Goal: Find contact information: Find contact information

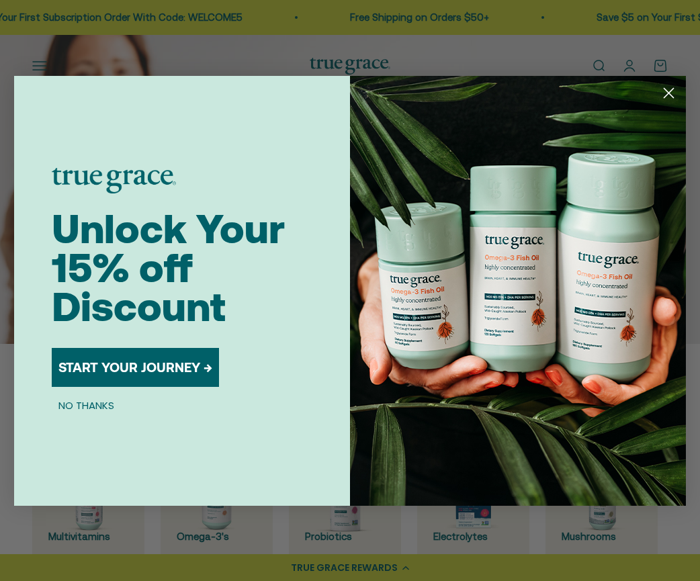
drag, startPoint x: 79, startPoint y: 403, endPoint x: 153, endPoint y: 381, distance: 77.8
click at [79, 403] on button "NO THANKS" at bounding box center [86, 406] width 69 height 16
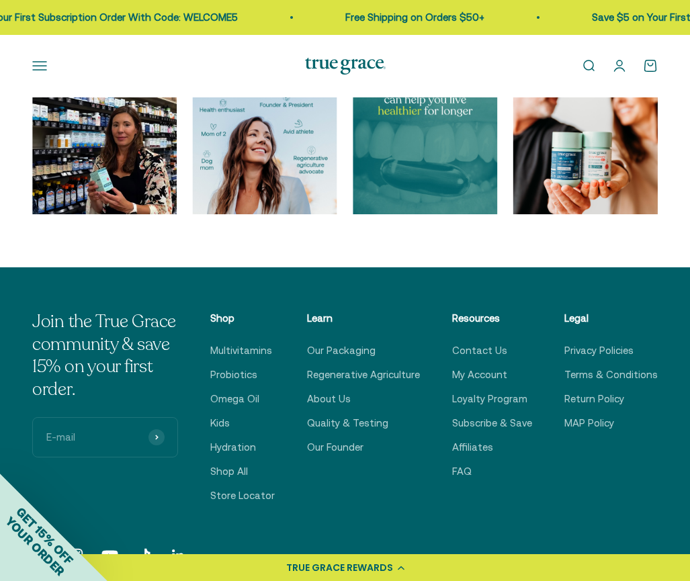
scroll to position [3762, 0]
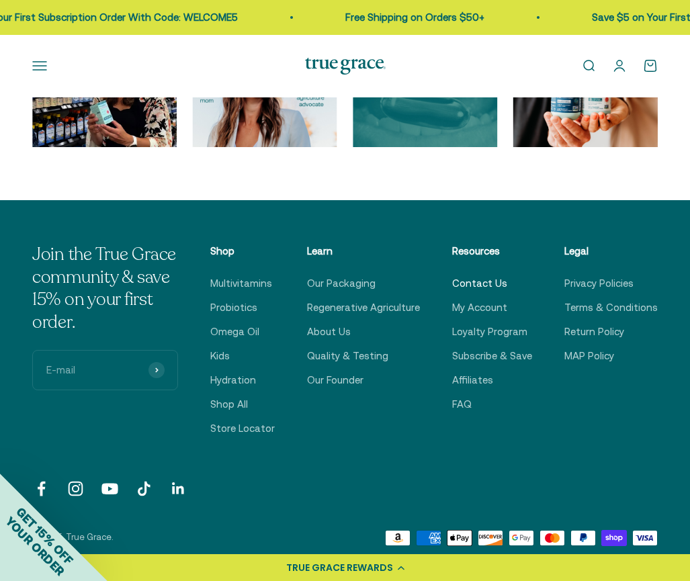
click at [467, 292] on link "Contact Us" at bounding box center [479, 283] width 55 height 16
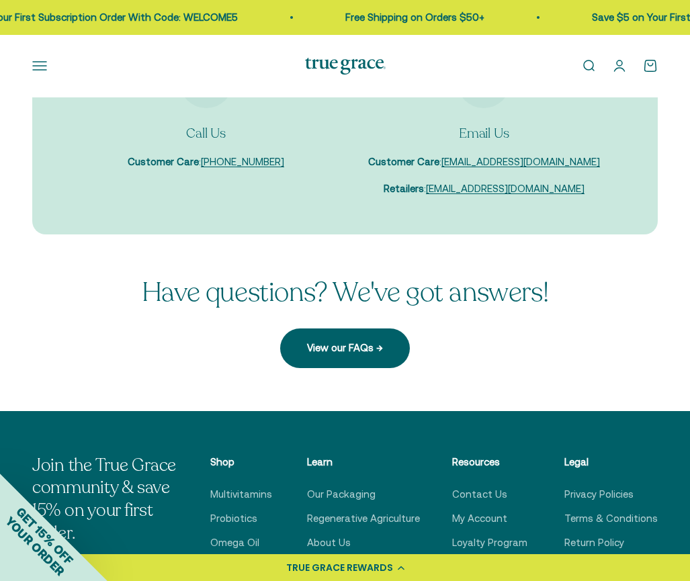
scroll to position [67, 0]
